Goal: Information Seeking & Learning: Learn about a topic

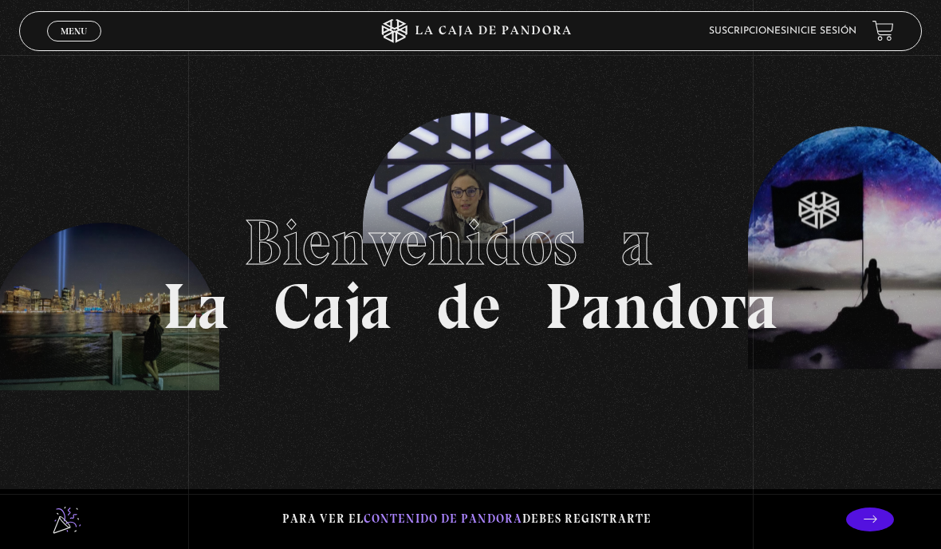
click at [814, 27] on link "Inicie sesión" at bounding box center [822, 31] width 70 height 10
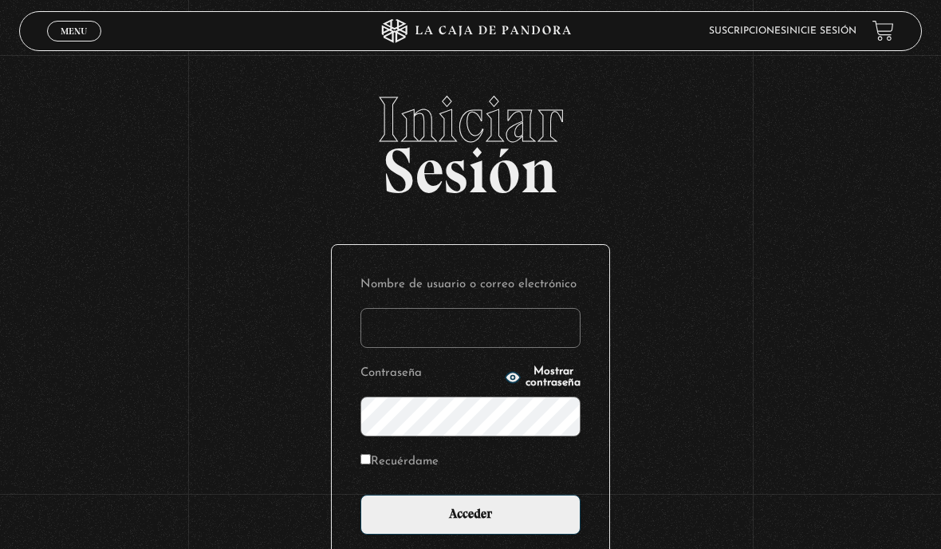
type input "[PERSON_NAME][EMAIL_ADDRESS][PERSON_NAME][PERSON_NAME][DOMAIN_NAME]"
click at [351, 473] on div "Nombre de usuario o correo electrónico [PERSON_NAME][EMAIL_ADDRESS][PERSON_NAME…" at bounding box center [471, 404] width 278 height 318
click at [362, 472] on label "Recuérdame" at bounding box center [400, 462] width 78 height 22
click at [362, 464] on input "Recuérdame" at bounding box center [366, 459] width 10 height 10
checkbox input "true"
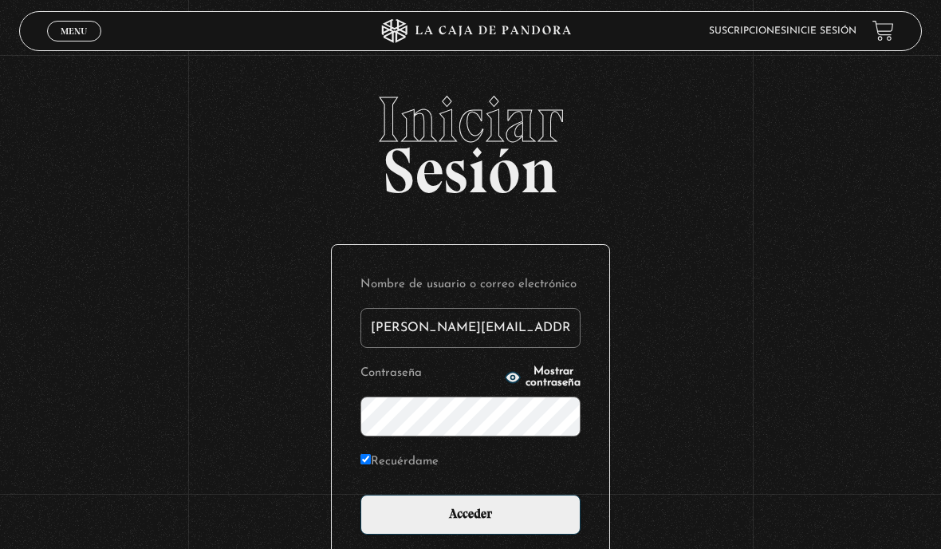
click at [499, 523] on input "Acceder" at bounding box center [471, 515] width 220 height 40
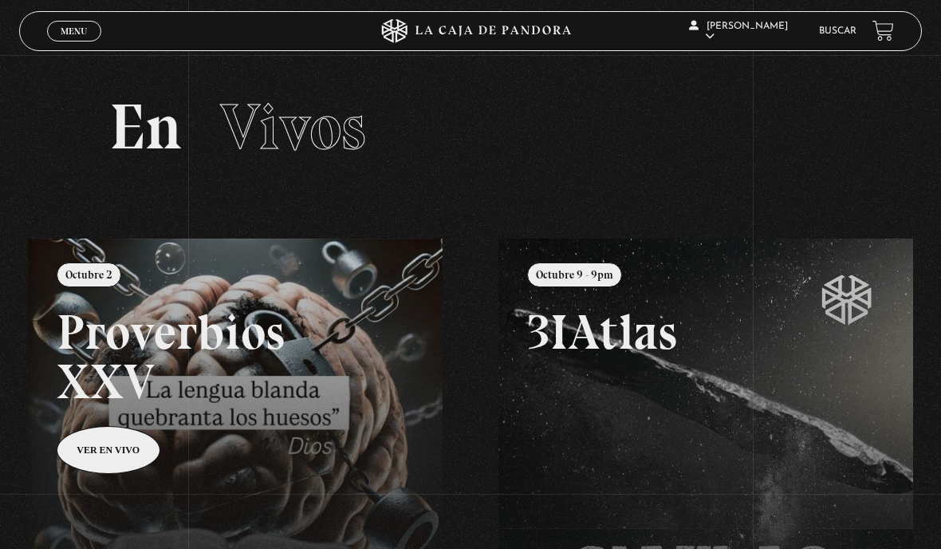
click at [79, 40] on span "Cerrar" at bounding box center [74, 45] width 37 height 11
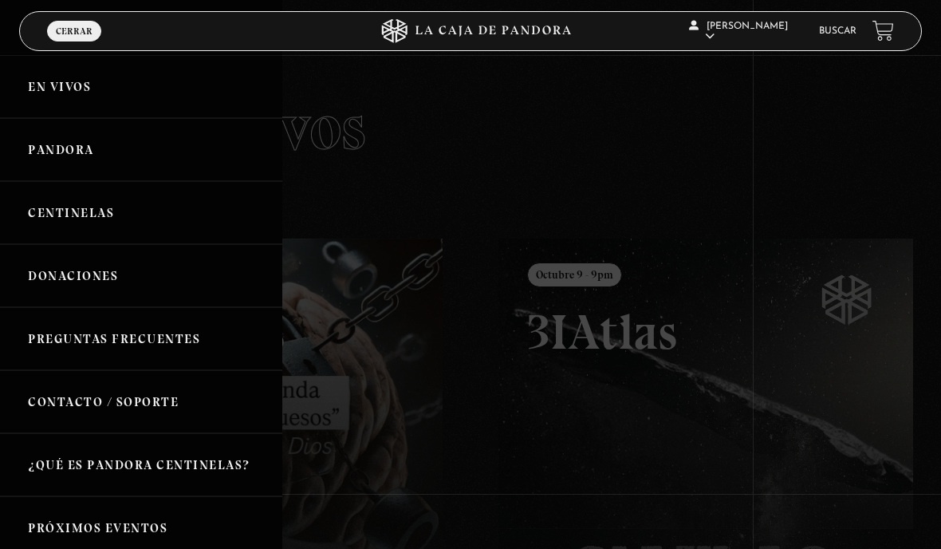
click at [837, 34] on link "Buscar" at bounding box center [837, 31] width 37 height 10
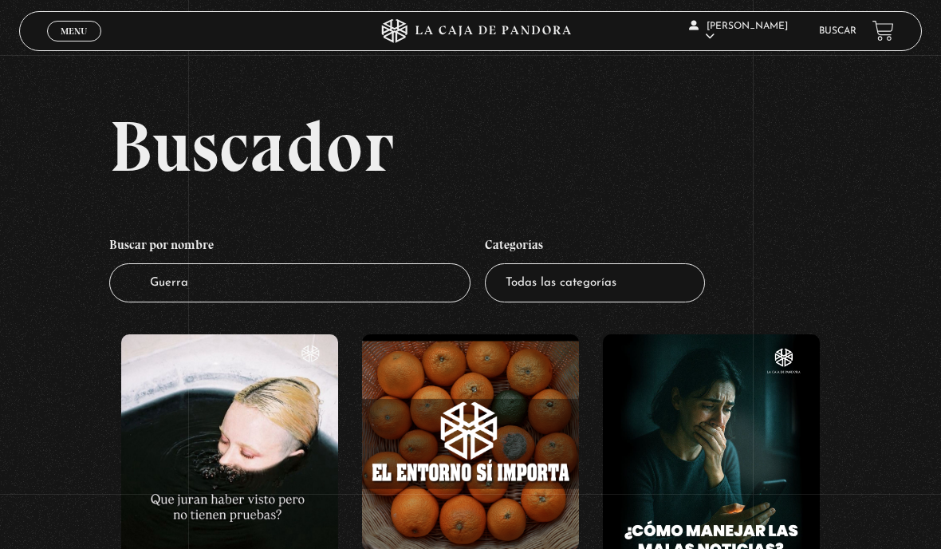
type input "Guerra"
click at [614, 263] on select "Todas las categorías 11:11 Humanitario (1) Amo los Lunes (4) Análisis de series…" at bounding box center [595, 282] width 220 height 39
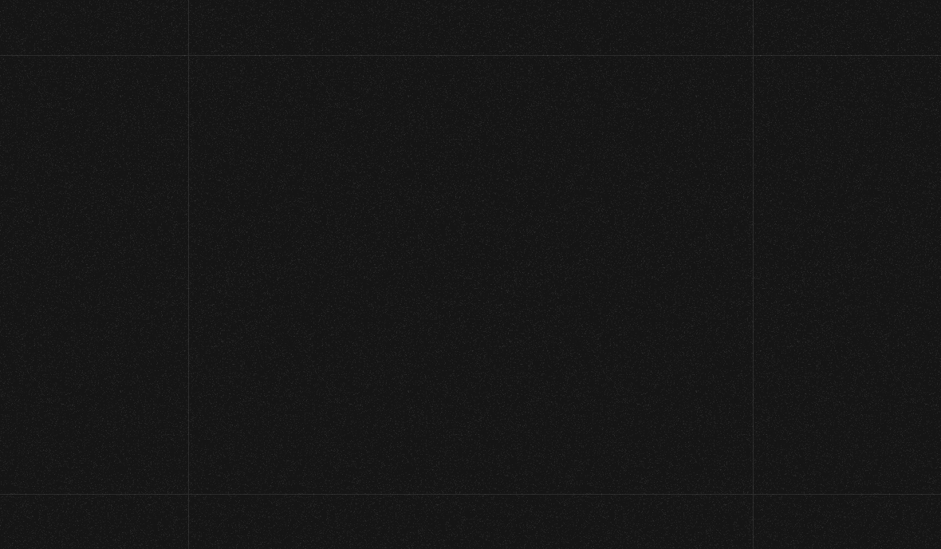
click at [845, 116] on section "Buscador Buscar por nombre Buscador Guerra Categorías Todas las categorías 11:1…" at bounding box center [470, 461] width 941 height 923
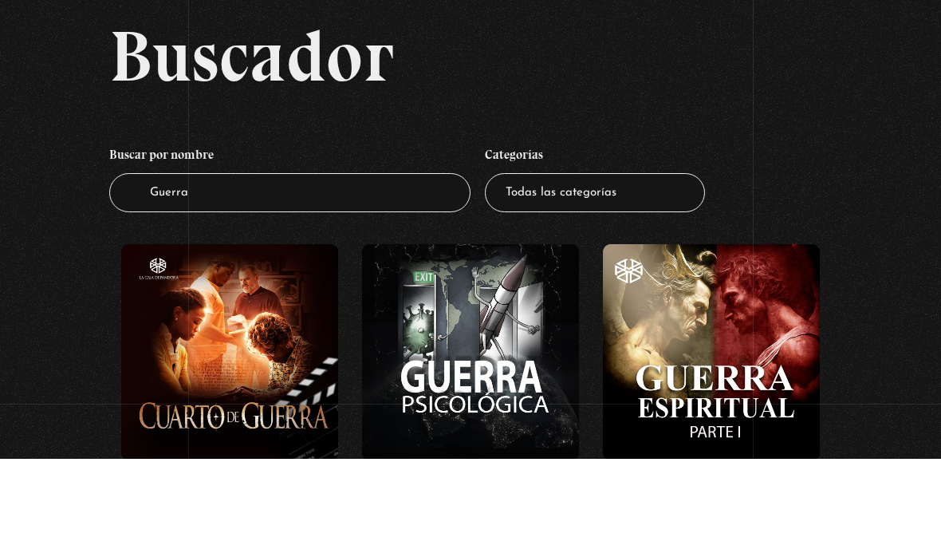
click at [745, 370] on figure at bounding box center [711, 442] width 217 height 217
